Goal: Information Seeking & Learning: Learn about a topic

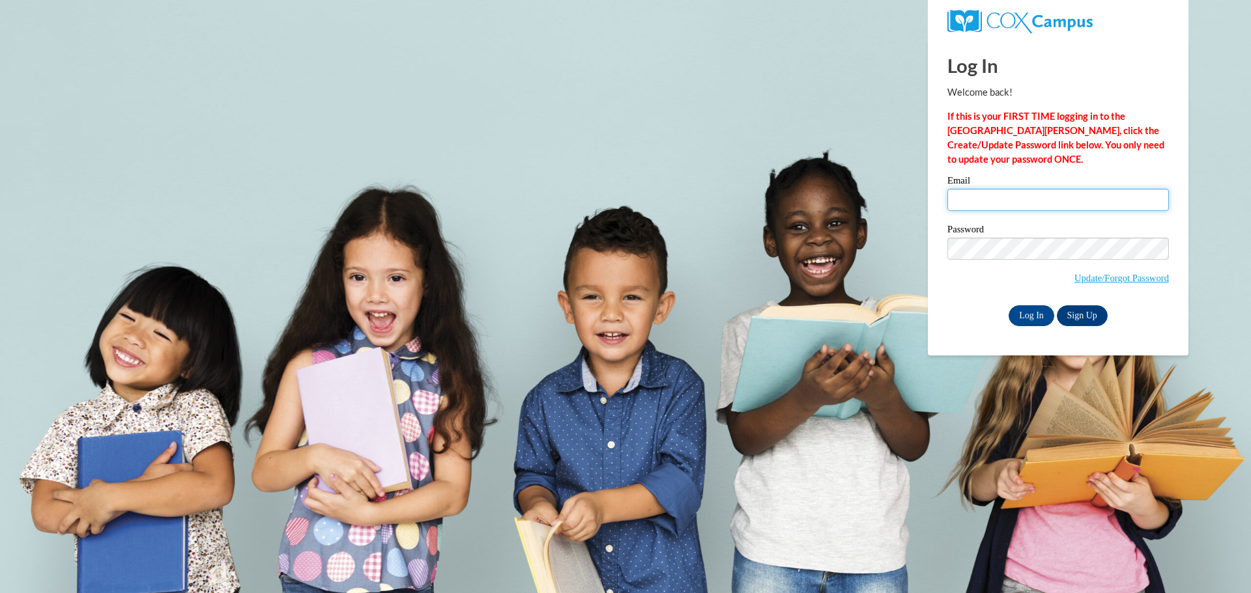
drag, startPoint x: 0, startPoint y: 0, endPoint x: 1031, endPoint y: 200, distance: 1050.4
click at [1031, 200] on input "Email" at bounding box center [1057, 200] width 221 height 22
type input "arosa@lccaa.net"
click at [1040, 319] on input "Log In" at bounding box center [1031, 316] width 46 height 21
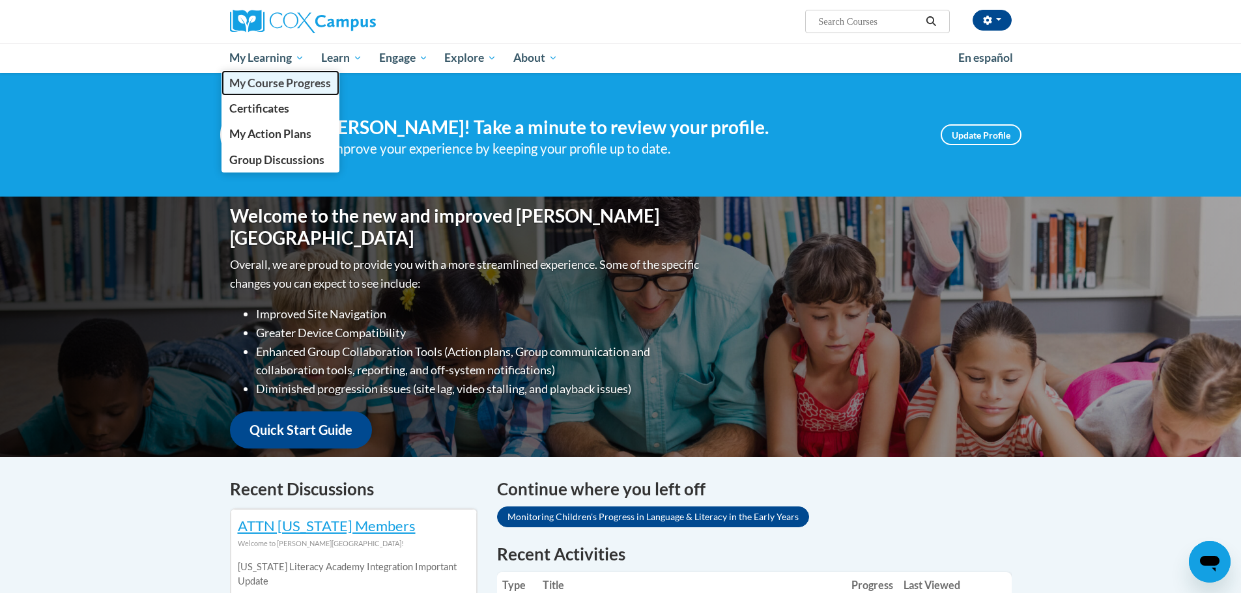
click at [270, 78] on span "My Course Progress" at bounding box center [280, 83] width 102 height 14
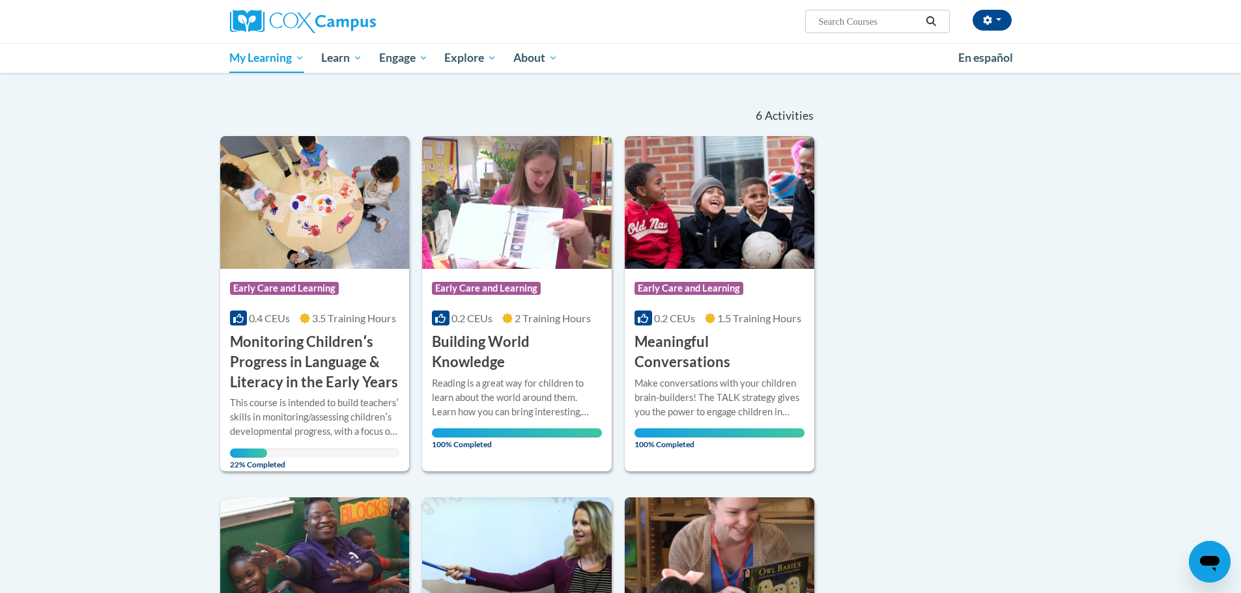
scroll to position [195, 0]
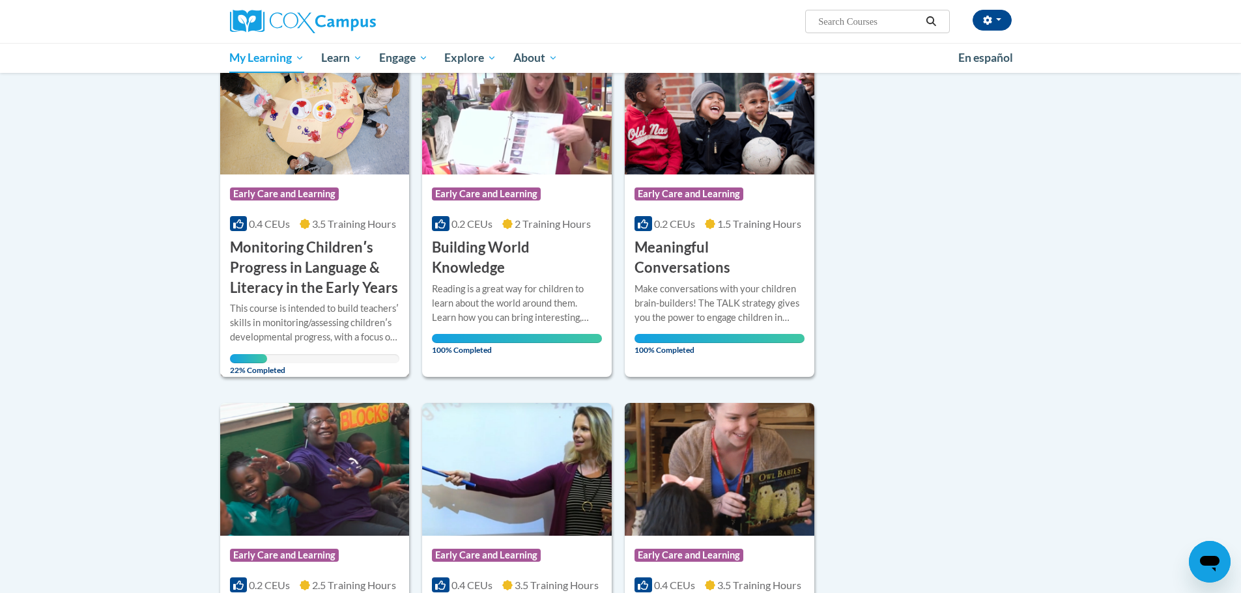
click at [288, 260] on h3 "Monitoring Childrenʹs Progress in Language & Literacy in the Early Years" at bounding box center [315, 268] width 170 height 60
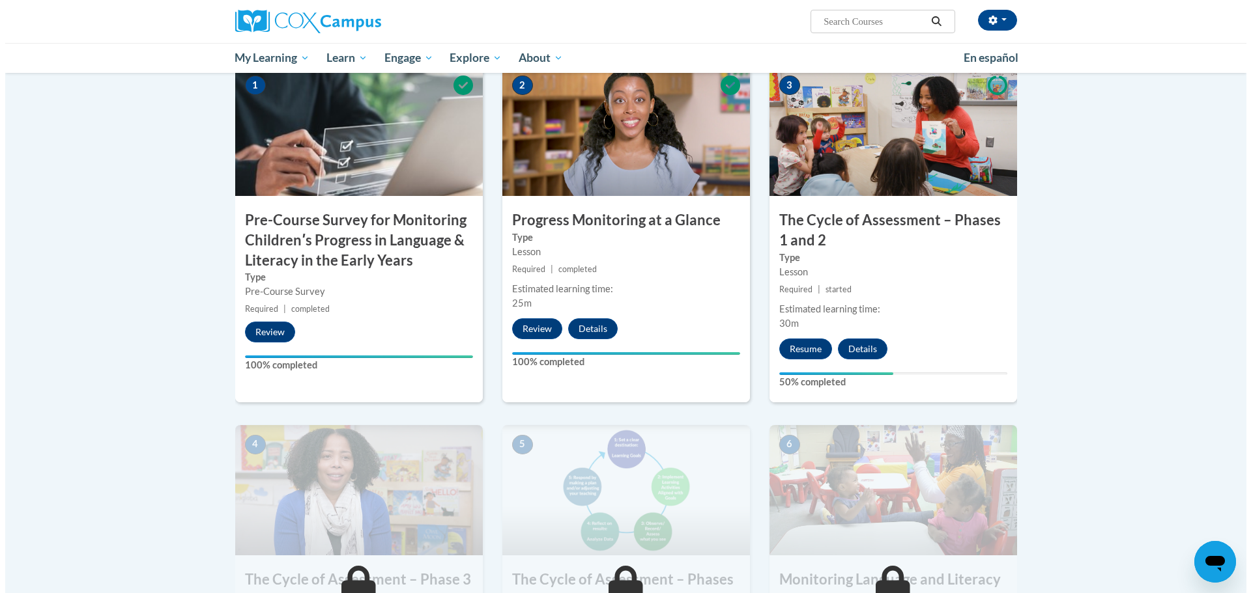
scroll to position [326, 0]
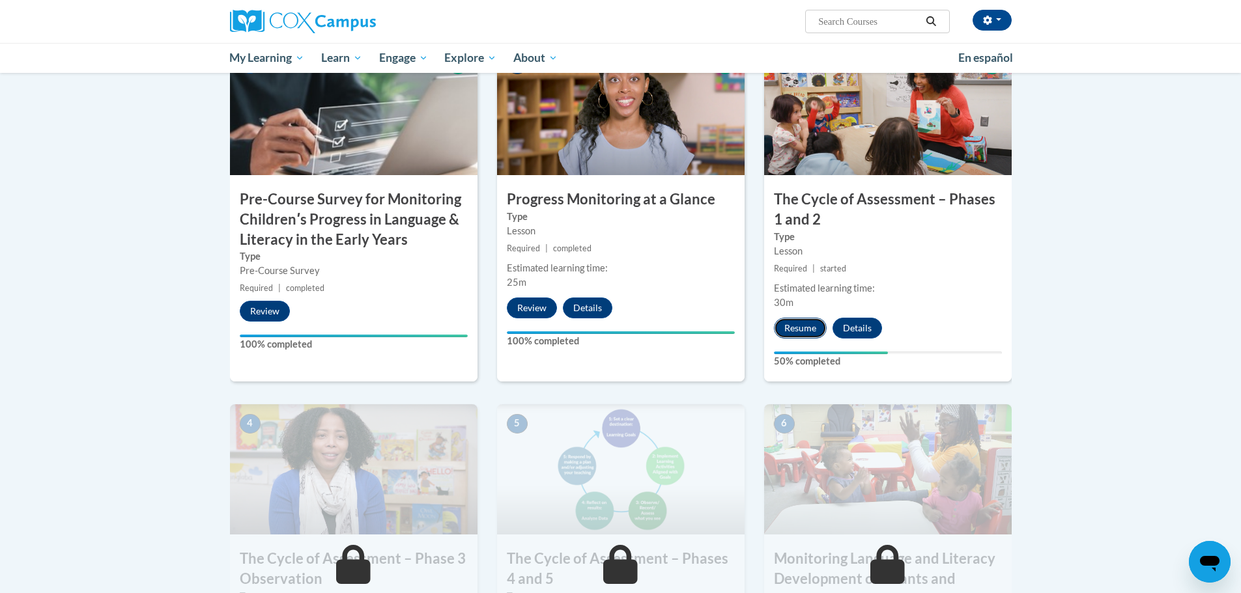
click at [810, 329] on button "Resume" at bounding box center [800, 328] width 53 height 21
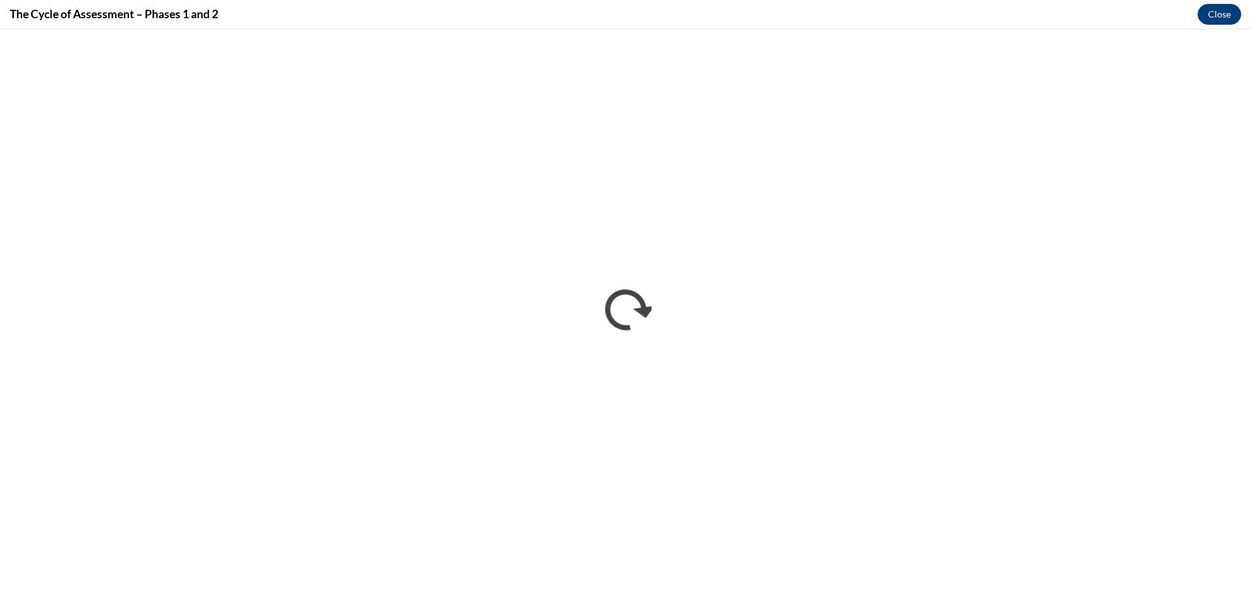
scroll to position [0, 0]
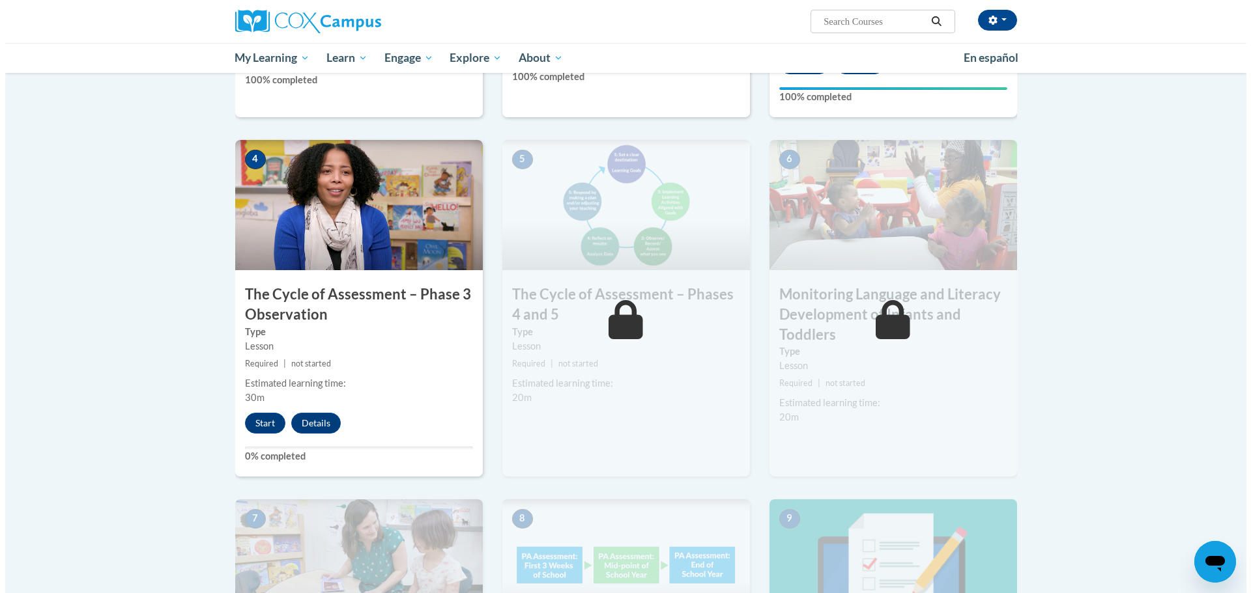
scroll to position [651, 0]
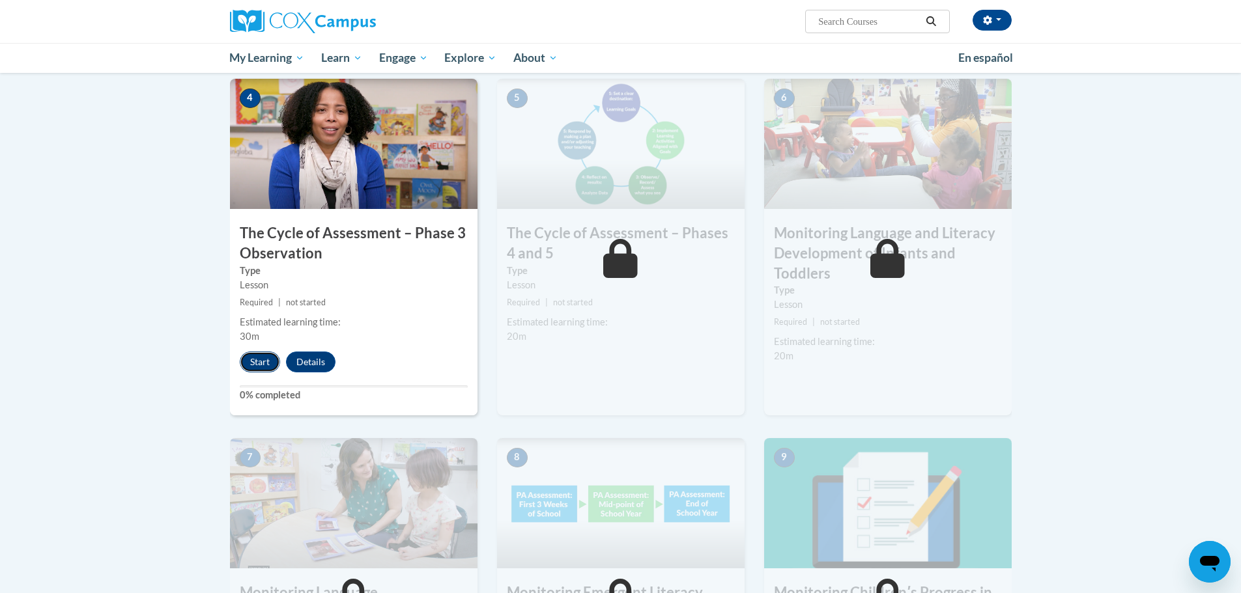
click at [256, 362] on button "Start" at bounding box center [260, 362] width 40 height 21
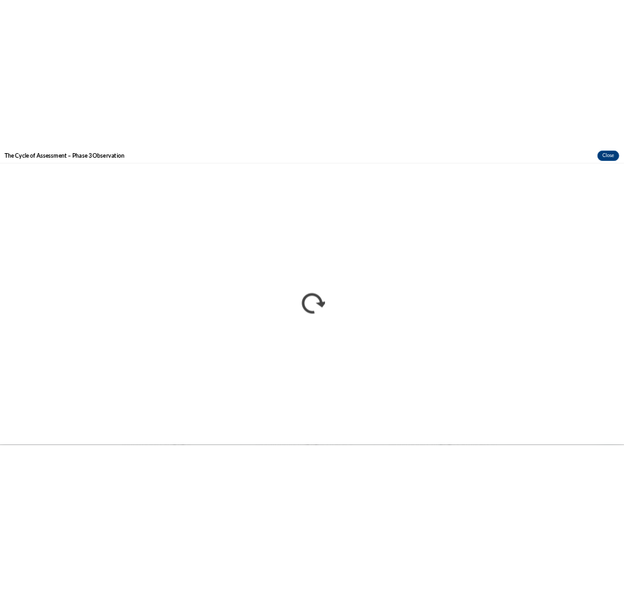
scroll to position [0, 0]
